Goal: Task Accomplishment & Management: Manage account settings

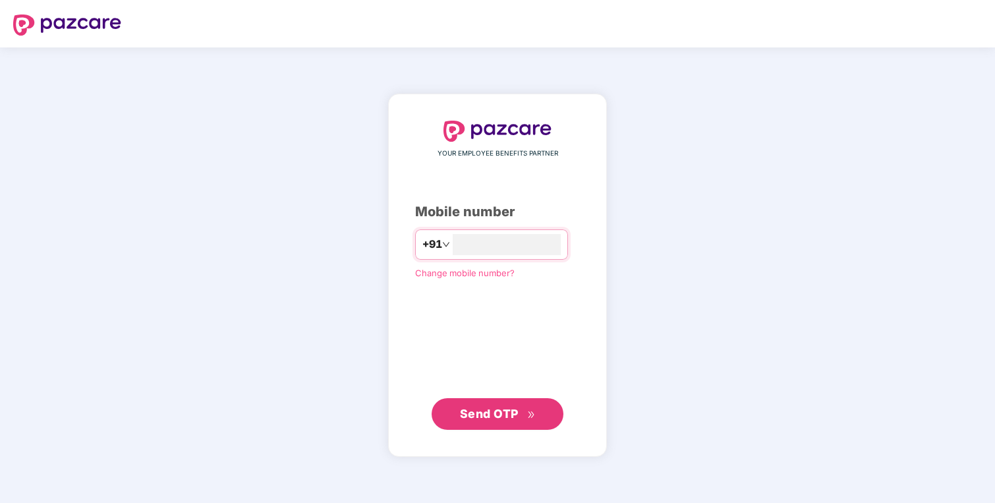
type input "**********"
click at [520, 405] on span "Send OTP" at bounding box center [498, 413] width 76 height 18
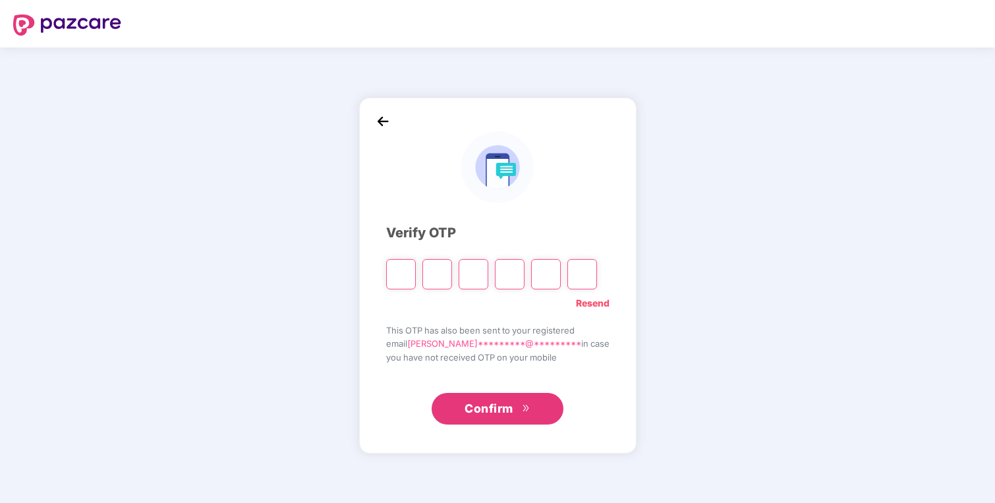
type input "*"
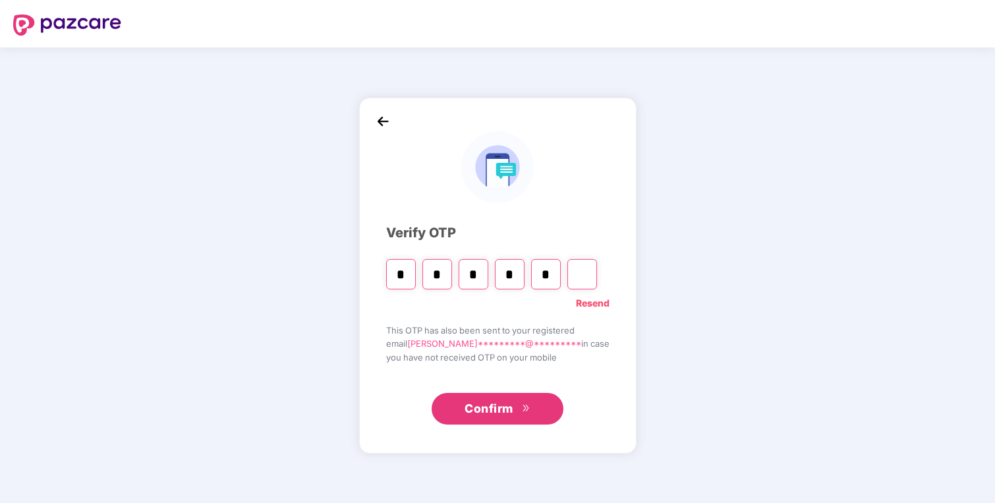
type input "*"
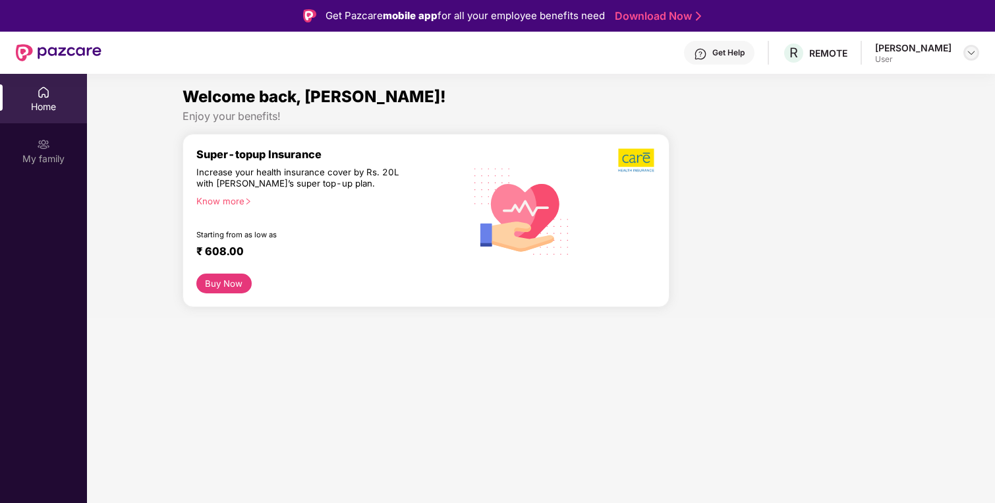
click at [969, 56] on img at bounding box center [971, 52] width 11 height 11
click at [42, 95] on img at bounding box center [43, 92] width 13 height 13
click at [30, 141] on div "My family" at bounding box center [43, 150] width 87 height 49
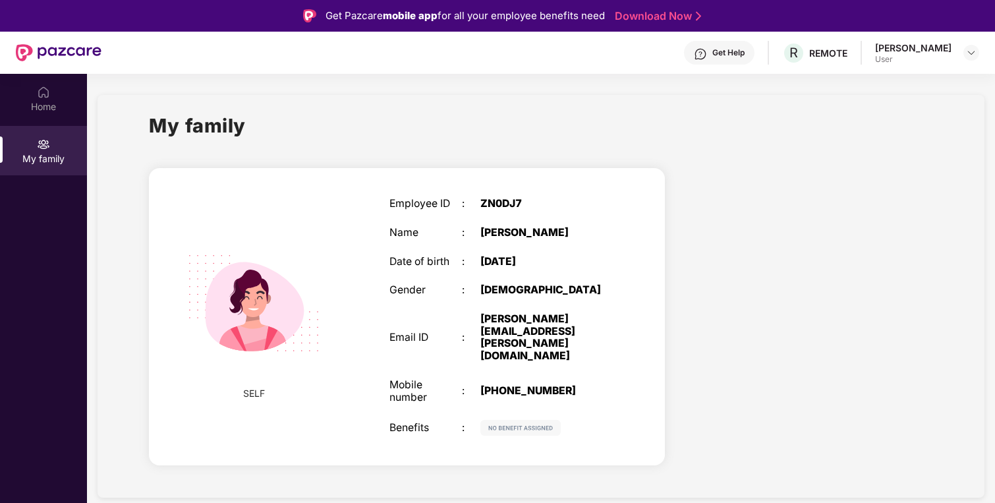
click at [55, 52] on img at bounding box center [59, 52] width 86 height 17
click at [26, 53] on img at bounding box center [59, 52] width 86 height 17
click at [43, 97] on img at bounding box center [43, 92] width 13 height 13
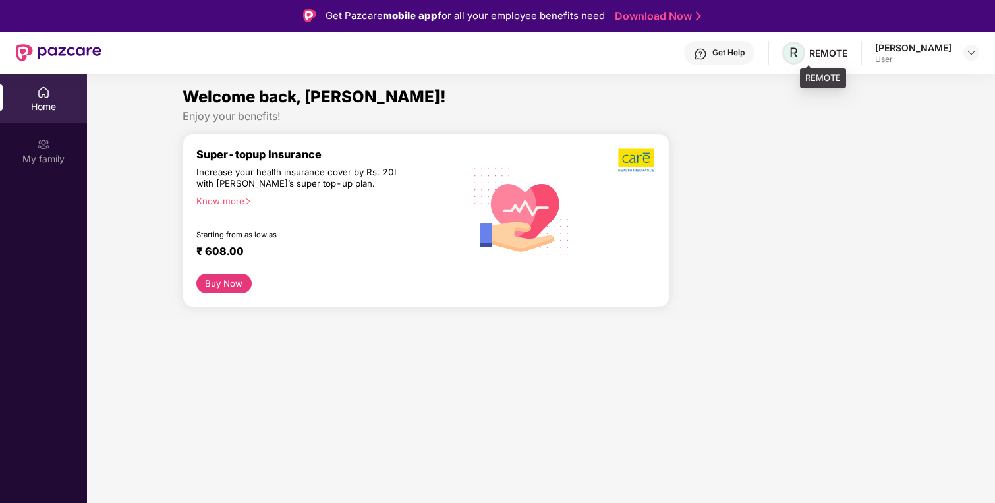
click at [798, 51] on span "R" at bounding box center [793, 53] width 9 height 16
click at [845, 53] on div "REMOTE" at bounding box center [828, 53] width 38 height 13
click at [964, 53] on div at bounding box center [971, 53] width 16 height 16
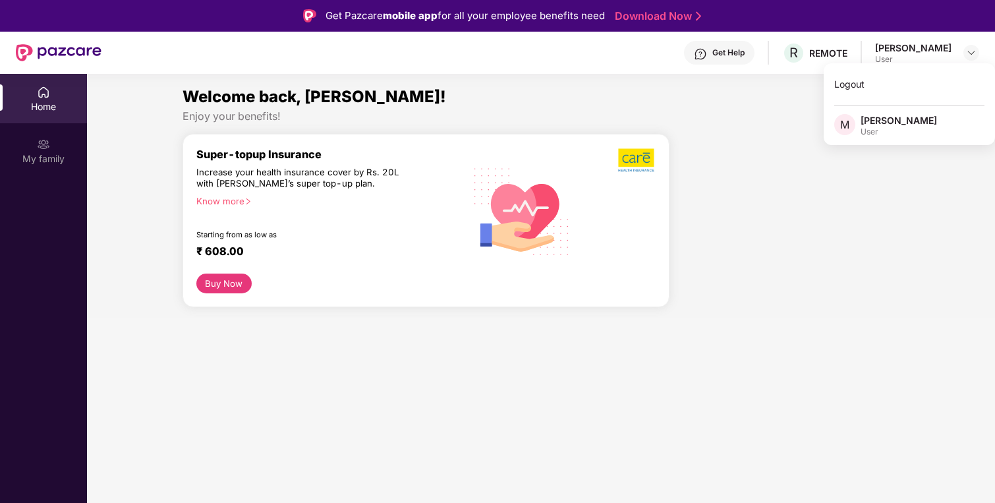
click at [867, 126] on div "User" at bounding box center [898, 131] width 76 height 11
